Goal: Information Seeking & Learning: Learn about a topic

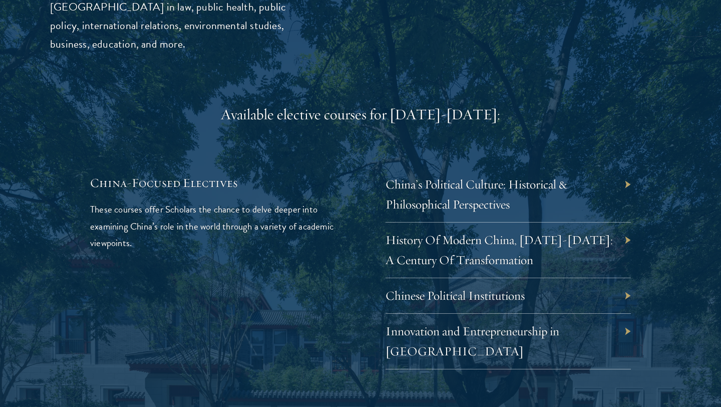
scroll to position [2843, 0]
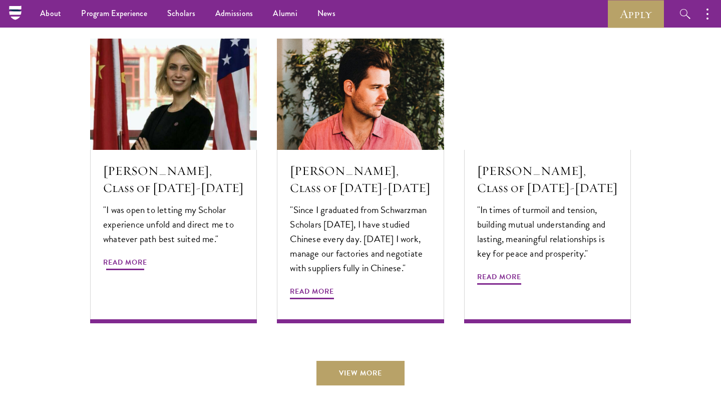
scroll to position [3359, 0]
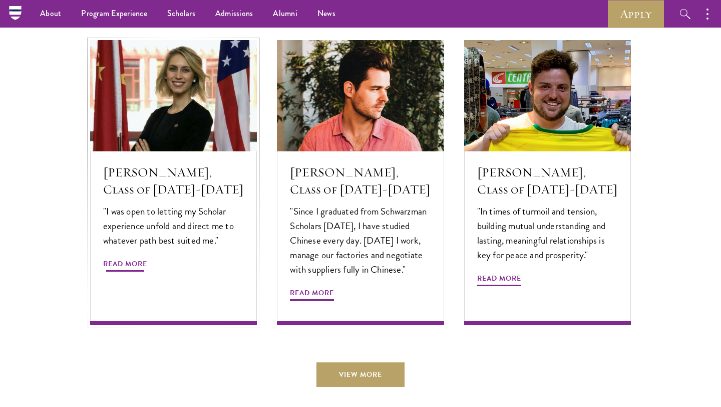
click at [185, 204] on p ""I was open to letting my Scholar experience unfold and direct me to whatever p…" at bounding box center [173, 226] width 141 height 44
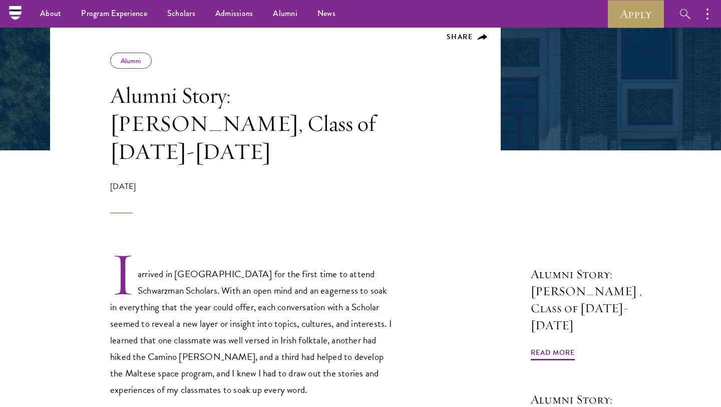
scroll to position [157, 0]
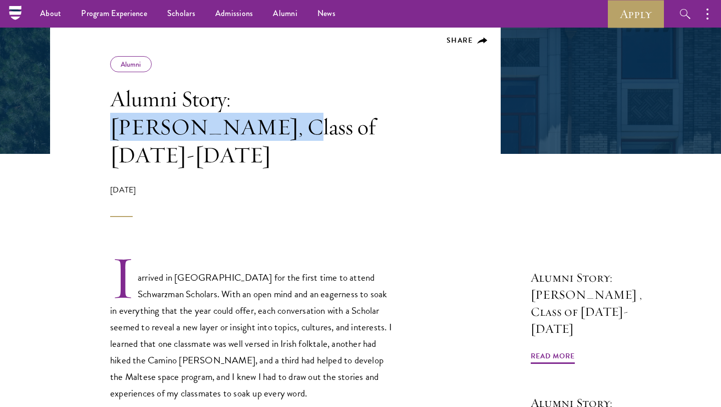
drag, startPoint x: 242, startPoint y: 93, endPoint x: 387, endPoint y: 100, distance: 145.0
click at [387, 100] on h1 "Alumni Story: [PERSON_NAME], Class of [DATE]-[DATE]" at bounding box center [253, 127] width 286 height 84
copy h1 "[PERSON_NAME]"
